Goal: Task Accomplishment & Management: Manage account settings

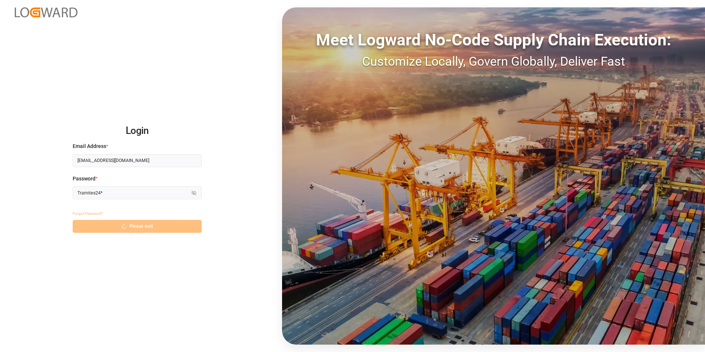
drag, startPoint x: 234, startPoint y: 24, endPoint x: 220, endPoint y: 117, distance: 93.9
click at [220, 117] on div "Login Email Address * [EMAIL_ADDRESS][DOMAIN_NAME] Password * Tramites24* Hide …" at bounding box center [352, 176] width 705 height 352
click at [163, 255] on div "Login Email Address * [EMAIL_ADDRESS][DOMAIN_NAME] Password * Tramites24* Hide …" at bounding box center [352, 176] width 705 height 352
click at [151, 230] on div "Forgot Password? Please wait" at bounding box center [137, 220] width 129 height 26
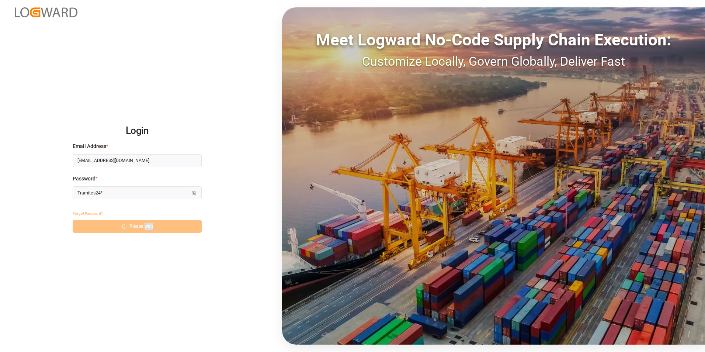
click at [151, 230] on div "Forgot Password? Please wait" at bounding box center [137, 220] width 129 height 26
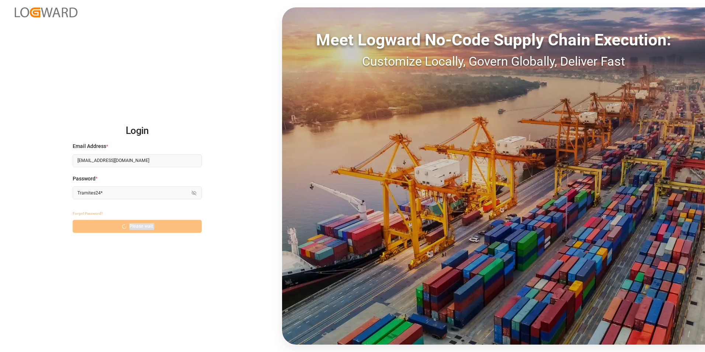
click at [151, 230] on div "Forgot Password? Please wait" at bounding box center [137, 220] width 129 height 26
drag, startPoint x: 151, startPoint y: 230, endPoint x: 152, endPoint y: 224, distance: 6.4
click at [152, 224] on div "Forgot Password? Please wait" at bounding box center [137, 220] width 129 height 26
click at [109, 260] on div "Login Email Address * [EMAIL_ADDRESS][DOMAIN_NAME] Password * Tramites24* Hide …" at bounding box center [352, 176] width 705 height 352
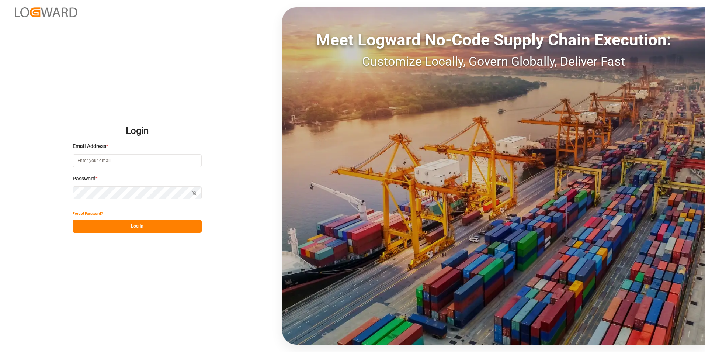
click at [130, 161] on input at bounding box center [137, 160] width 129 height 13
type input "[EMAIL_ADDRESS][DOMAIN_NAME]"
click at [195, 192] on icon "button" at bounding box center [195, 192] width 3 height 2
click at [195, 192] on icon "button" at bounding box center [194, 192] width 4 height 3
click at [165, 227] on button "Log In" at bounding box center [137, 226] width 129 height 13
